Goal: Complete application form

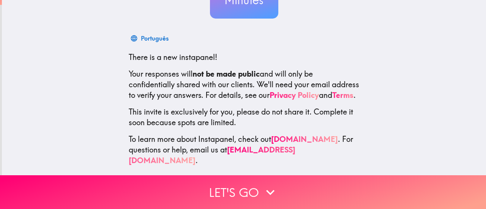
scroll to position [101, 0]
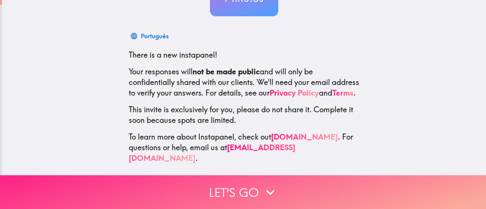
click at [269, 193] on icon "button" at bounding box center [270, 192] width 8 height 5
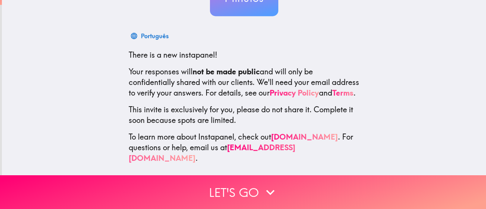
scroll to position [34, 0]
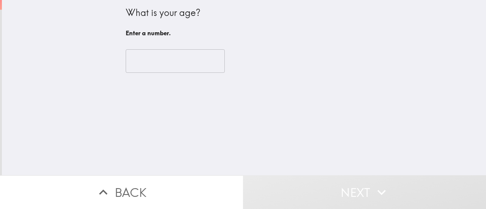
click at [144, 62] on input "number" at bounding box center [175, 61] width 99 height 24
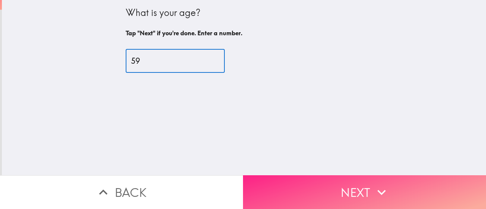
type input "59"
click at [346, 192] on button "Next" at bounding box center [364, 193] width 243 height 34
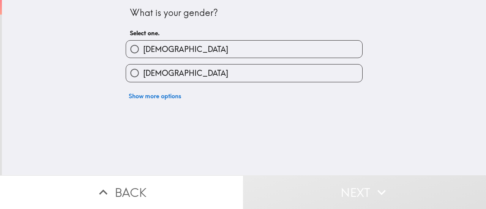
click at [268, 77] on label "[DEMOGRAPHIC_DATA]" at bounding box center [244, 73] width 236 height 17
click at [143, 77] on input "[DEMOGRAPHIC_DATA]" at bounding box center [134, 73] width 17 height 17
radio input "true"
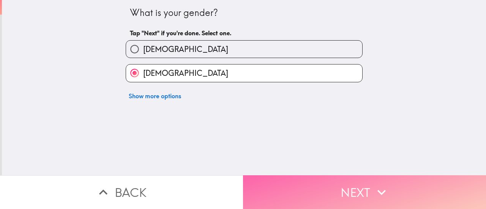
click at [356, 189] on button "Next" at bounding box center [364, 193] width 243 height 34
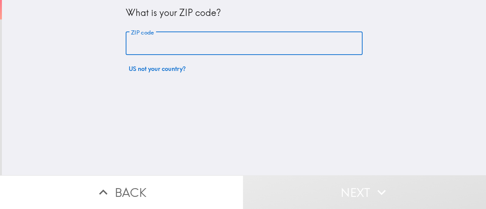
click at [232, 44] on input "ZIP code" at bounding box center [244, 44] width 237 height 24
type input "85653"
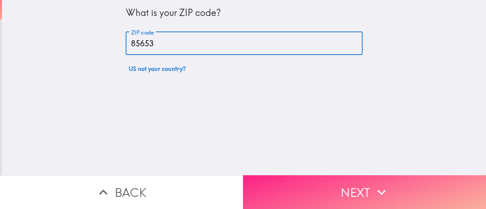
click at [342, 183] on button "Next" at bounding box center [364, 193] width 243 height 34
